Goal: Information Seeking & Learning: Check status

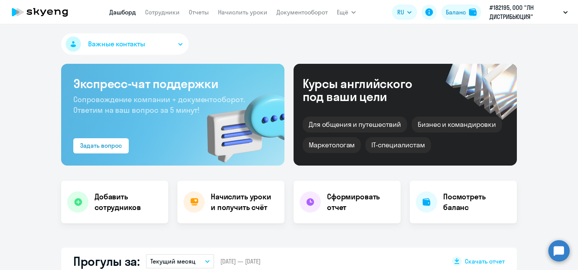
select select "30"
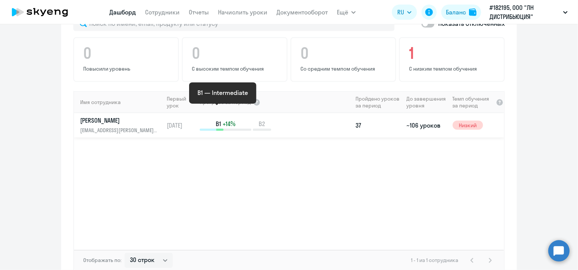
click at [225, 120] on span "+14%" at bounding box center [229, 124] width 13 height 8
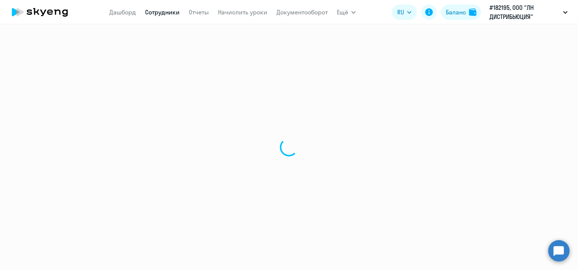
select select "english"
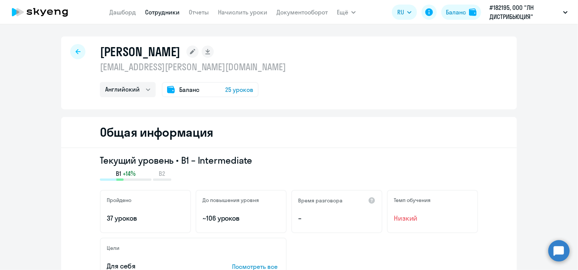
click at [43, 11] on icon at bounding box center [39, 12] width 67 height 19
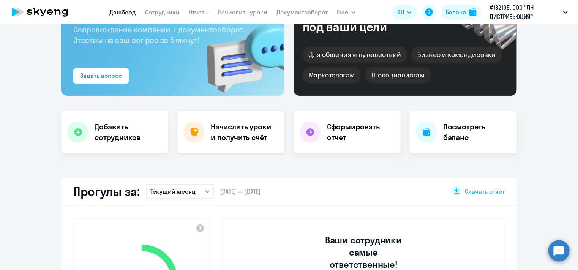
scroll to position [152, 0]
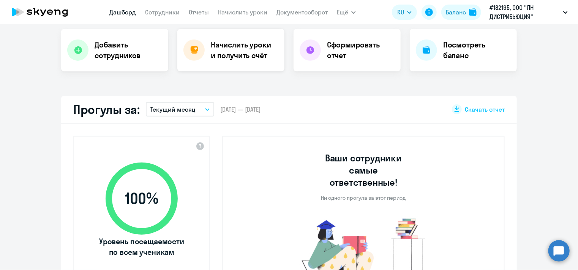
select select "30"
